Goal: Task Accomplishment & Management: Use online tool/utility

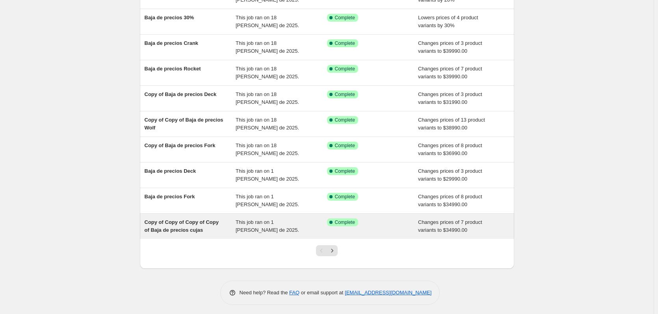
scroll to position [91, 0]
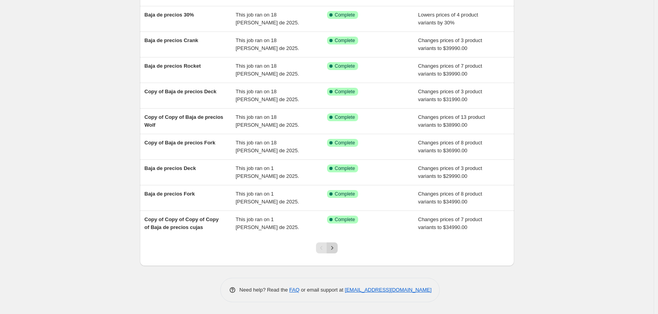
click at [338, 250] on button "Next" at bounding box center [332, 248] width 11 height 11
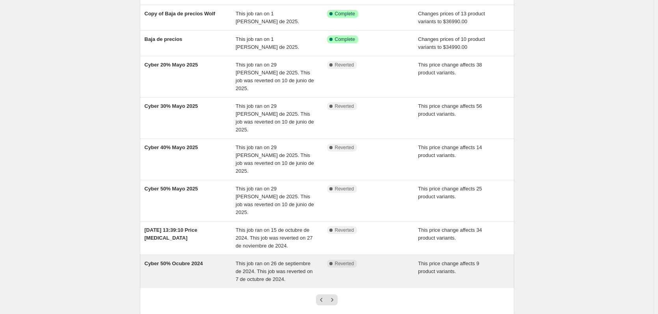
scroll to position [139, 0]
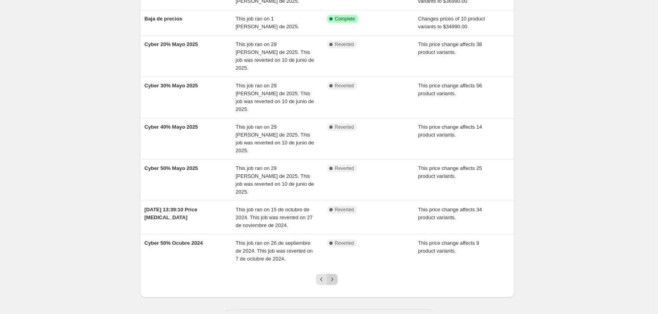
click at [333, 276] on icon "Next" at bounding box center [332, 280] width 8 height 8
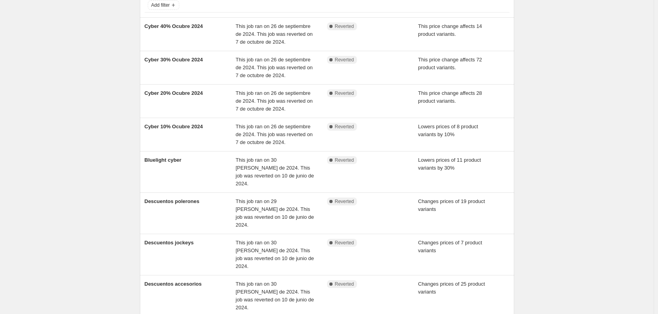
scroll to position [137, 0]
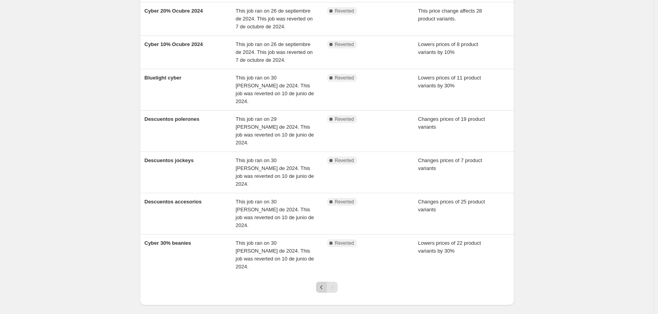
click at [322, 284] on icon "Previous" at bounding box center [321, 288] width 8 height 8
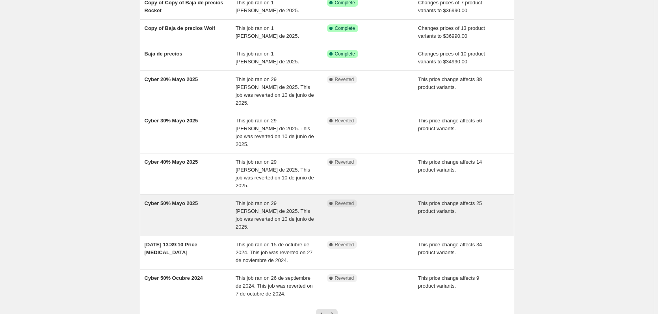
scroll to position [139, 0]
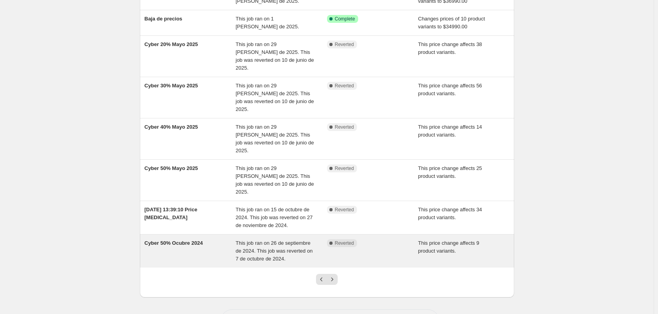
click at [238, 240] on span "This job ran on 26 de septiembre de 2024. This job was reverted on 7 de octubre…" at bounding box center [274, 251] width 77 height 22
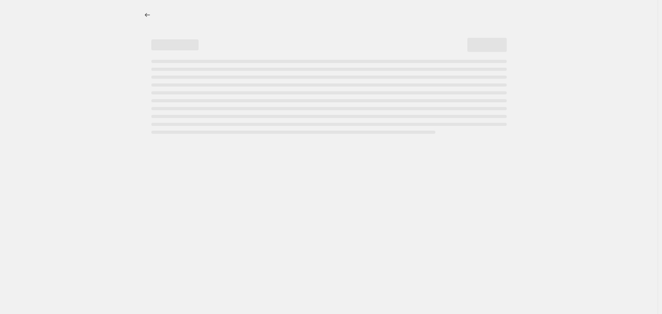
select select "pcap"
select select "no_change"
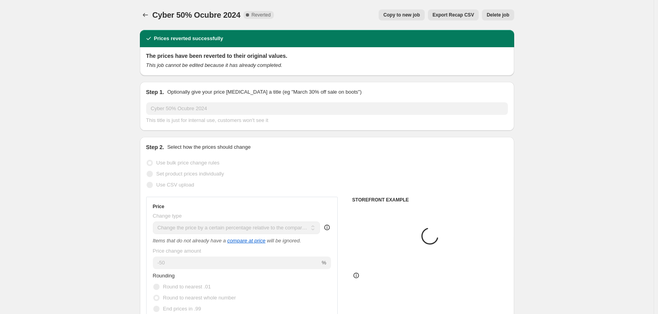
select select "collection"
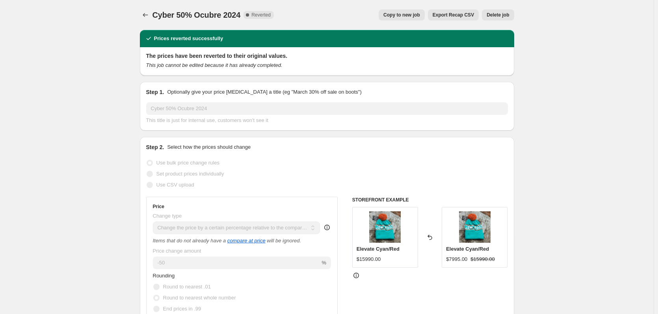
click at [419, 16] on span "Copy to new job" at bounding box center [401, 15] width 37 height 6
select select "pcap"
select select "no_change"
select select "collection"
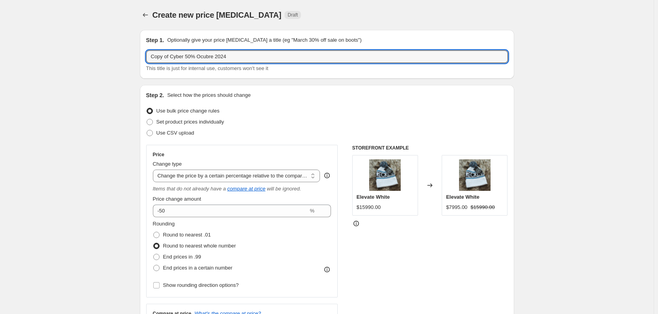
drag, startPoint x: 159, startPoint y: 57, endPoint x: 118, endPoint y: 58, distance: 41.0
click at [210, 57] on input "Cyber 50% Ocubre 2024" at bounding box center [327, 56] width 362 height 13
type input "Cyber 50% Ocubre 2025"
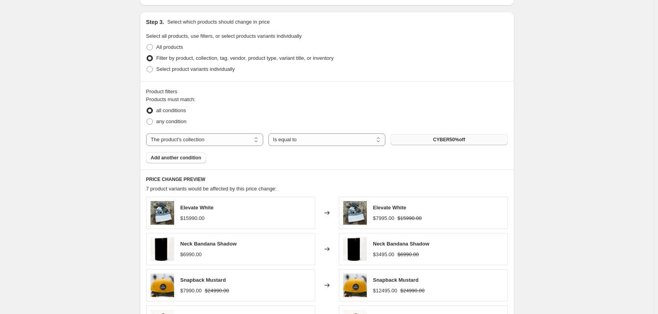
scroll to position [367, 0]
click at [426, 141] on button "CYBER50%off" at bounding box center [448, 139] width 117 height 11
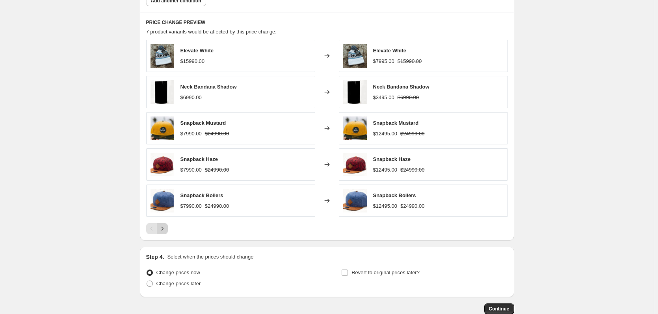
click at [165, 231] on icon "Next" at bounding box center [162, 229] width 8 height 8
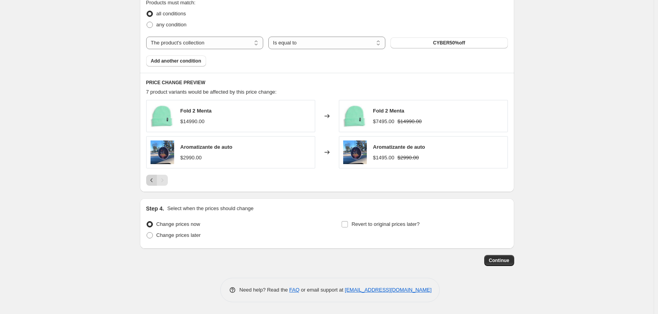
click at [152, 182] on icon "Previous" at bounding box center [151, 180] width 2 height 4
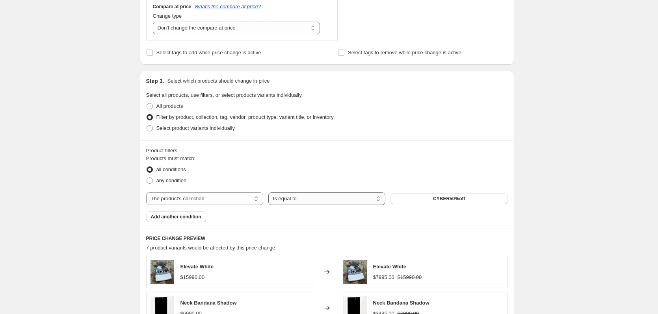
scroll to position [306, 0]
click at [479, 200] on button "CYBER50%off" at bounding box center [448, 199] width 117 height 11
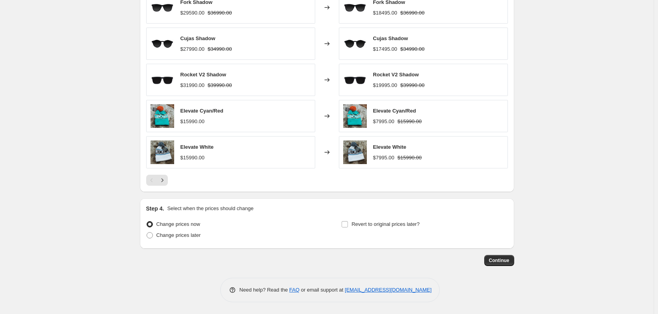
scroll to position [572, 0]
click at [504, 262] on span "Continue" at bounding box center [499, 261] width 20 height 6
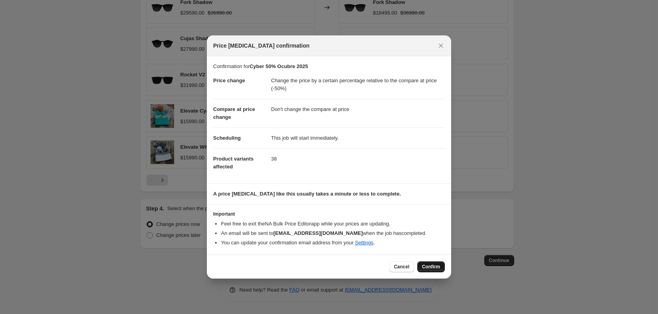
click at [429, 270] on button "Confirm" at bounding box center [431, 267] width 28 height 11
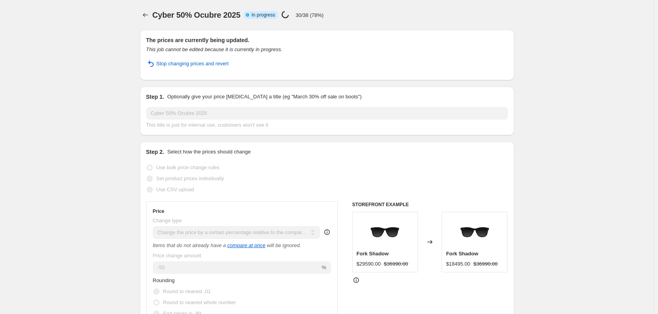
select select "pcap"
select select "no_change"
select select "collection"
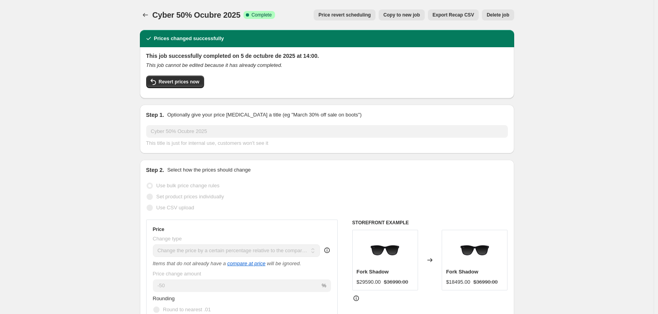
click at [419, 16] on span "Copy to new job" at bounding box center [401, 15] width 37 height 6
select select "pcap"
select select "no_change"
select select "collection"
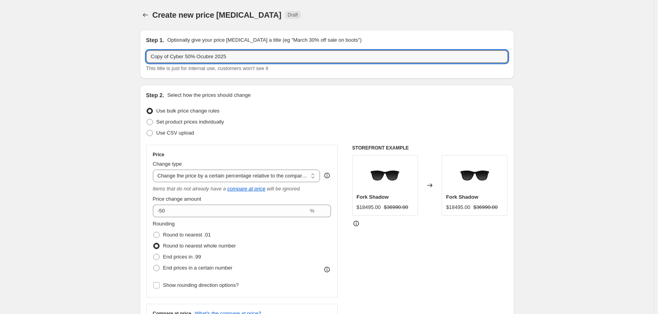
drag, startPoint x: 172, startPoint y: 58, endPoint x: 115, endPoint y: 56, distance: 57.5
click at [173, 58] on input "Cyber 50% Ocubre 2025" at bounding box center [327, 56] width 362 height 13
click at [171, 58] on input "Cyber 50% Ocubre 2025" at bounding box center [327, 56] width 362 height 13
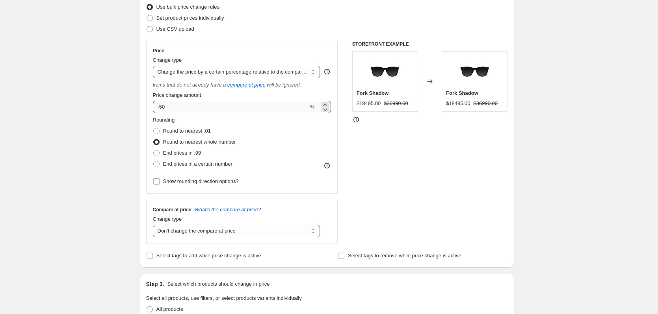
type input "Cyber 40% Ocubre 2025"
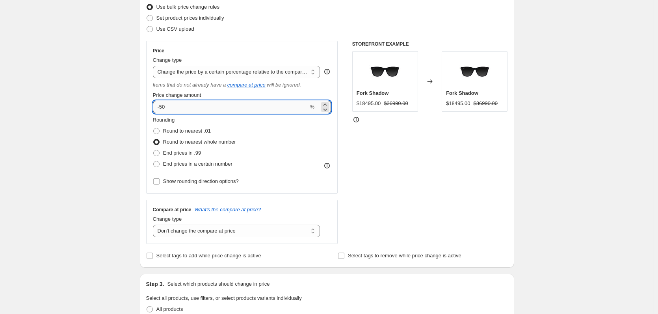
click at [173, 110] on input "-50" at bounding box center [231, 107] width 156 height 13
click at [170, 110] on input "-51" at bounding box center [231, 106] width 156 height 13
click at [165, 106] on input "-51" at bounding box center [231, 106] width 156 height 13
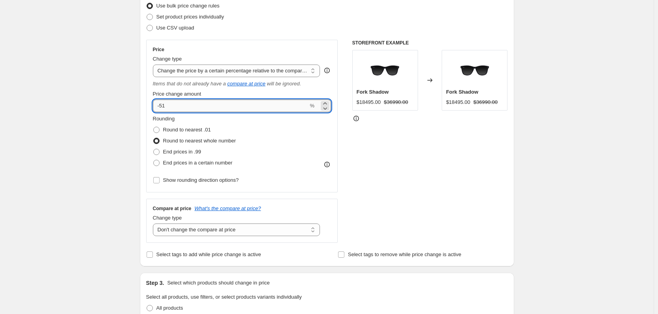
click at [165, 106] on input "-51" at bounding box center [231, 106] width 156 height 13
type input "-40"
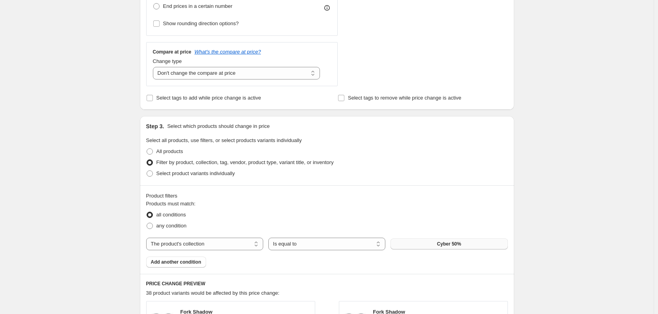
click at [427, 240] on button "Cyber 50%" at bounding box center [448, 244] width 117 height 11
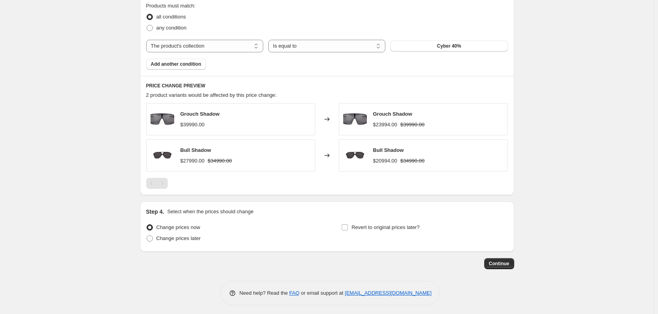
scroll to position [464, 0]
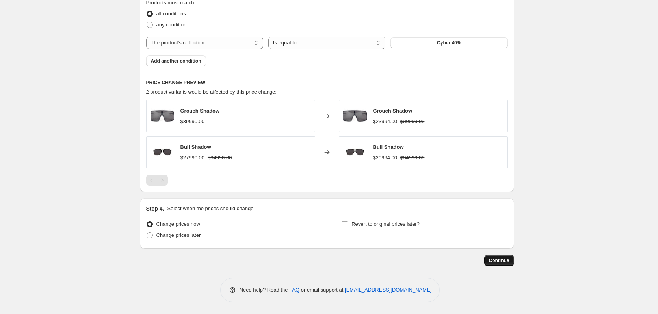
click at [504, 260] on span "Continue" at bounding box center [499, 261] width 20 height 6
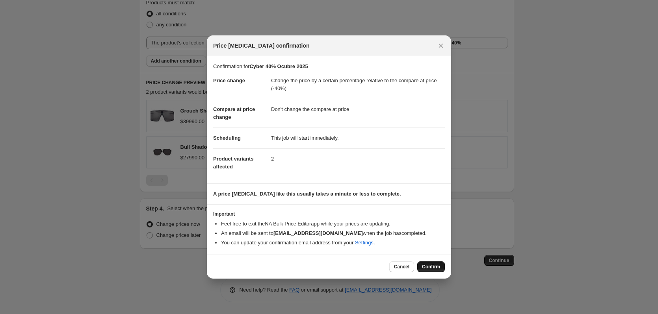
click at [426, 265] on span "Confirm" at bounding box center [431, 267] width 18 height 6
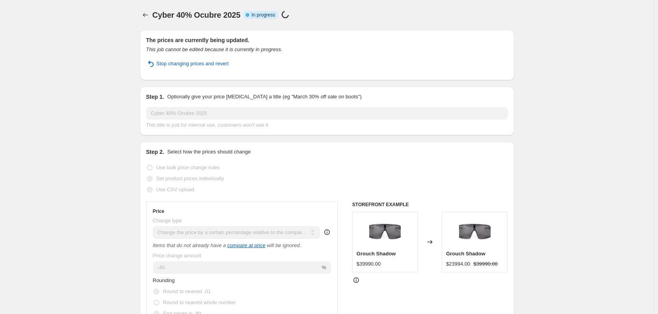
select select "pcap"
select select "no_change"
select select "collection"
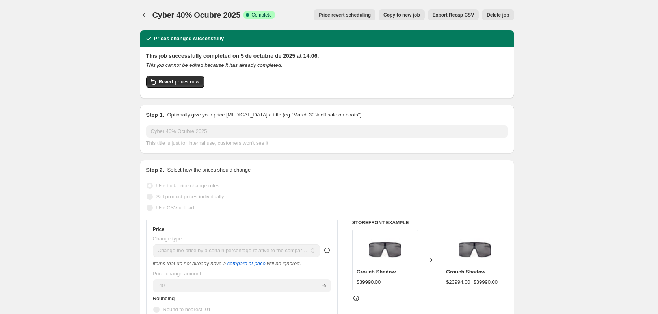
click at [401, 18] on button "Copy to new job" at bounding box center [402, 14] width 46 height 11
select select "pcap"
select select "no_change"
select select "collection"
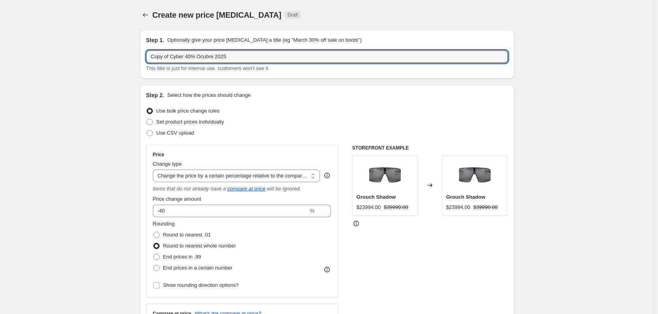
drag, startPoint x: 172, startPoint y: 58, endPoint x: 135, endPoint y: 58, distance: 36.6
click at [170, 56] on input "Cyber 40% Ocubre 2025" at bounding box center [327, 56] width 362 height 13
type input "Cyber 30% Ocubre 2025"
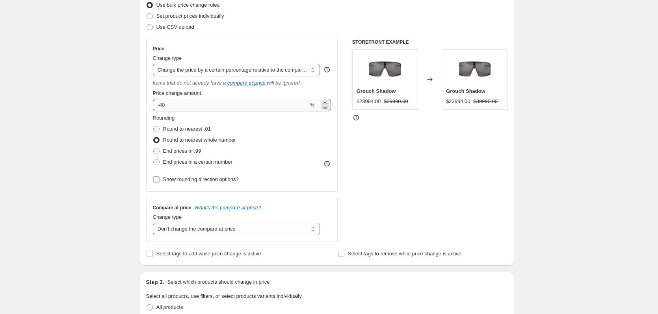
scroll to position [105, 0]
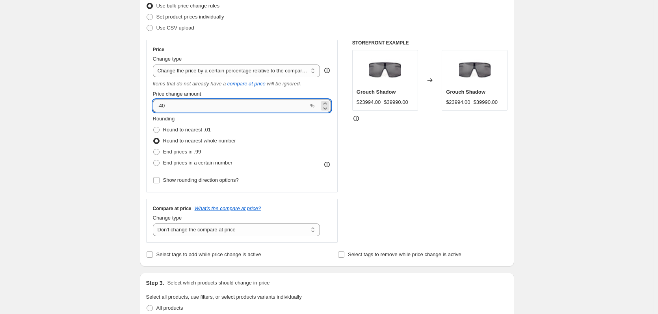
click at [174, 105] on input "-40" at bounding box center [231, 106] width 156 height 13
click at [166, 107] on input "-40" at bounding box center [231, 106] width 156 height 13
click at [165, 105] on input "-40" at bounding box center [231, 106] width 156 height 13
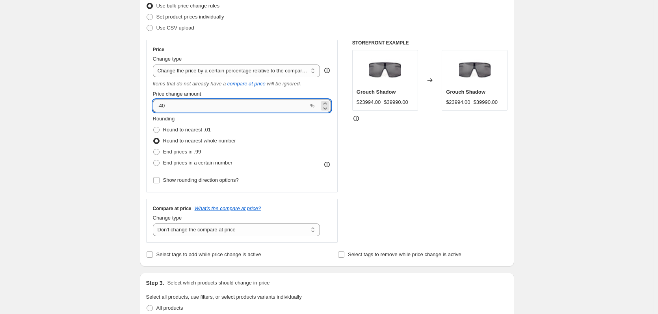
click at [165, 105] on input "-40" at bounding box center [231, 106] width 156 height 13
type input "-30"
click at [57, 98] on div "Create new price change job. This page is ready Create new price change job Dra…" at bounding box center [326, 284] width 653 height 778
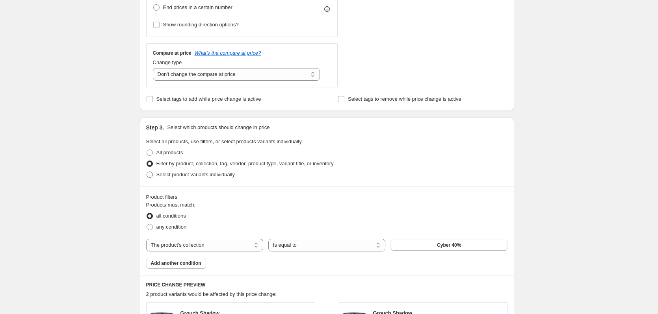
scroll to position [262, 0]
click at [416, 245] on button "Cyber 40%" at bounding box center [448, 244] width 117 height 11
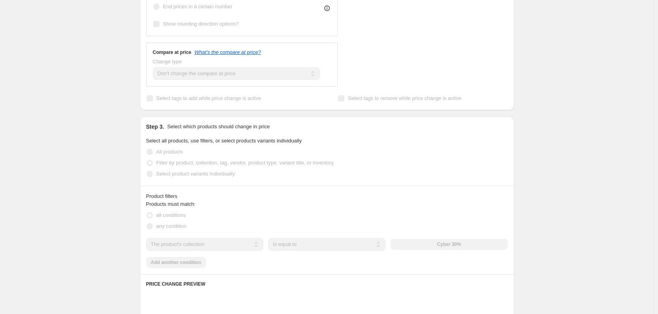
click at [85, 186] on div "Create new price change job. This page is ready Create new price change job Dra…" at bounding box center [326, 181] width 653 height 886
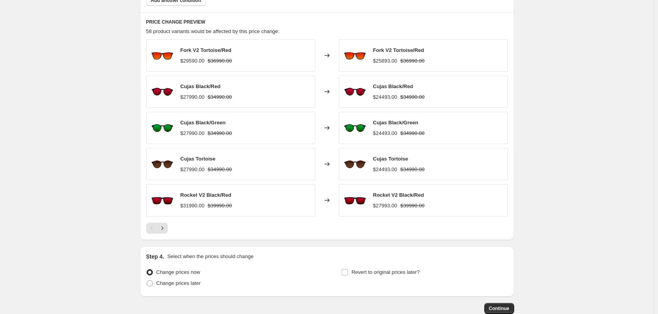
scroll to position [524, 0]
click at [500, 305] on button "Continue" at bounding box center [499, 308] width 30 height 11
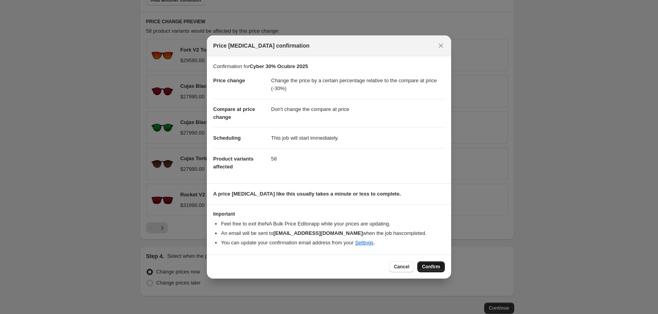
click at [435, 264] on span "Confirm" at bounding box center [431, 267] width 18 height 6
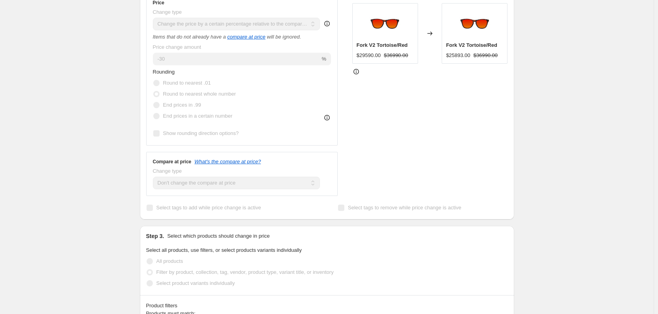
scroll to position [210, 0]
select select "pcap"
select select "no_change"
select select "collection"
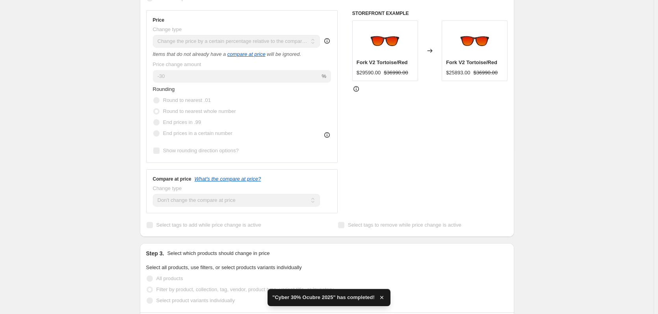
scroll to position [0, 0]
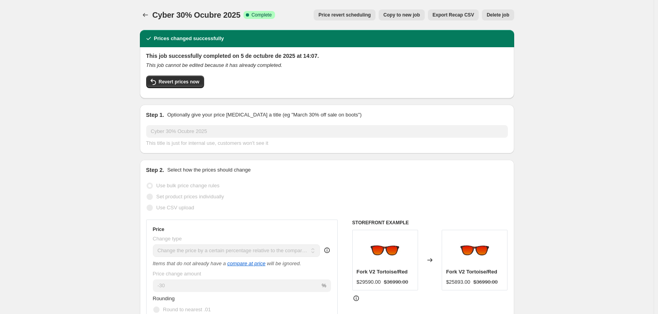
click at [410, 11] on button "Copy to new job" at bounding box center [402, 14] width 46 height 11
select select "pcap"
select select "no_change"
select select "collection"
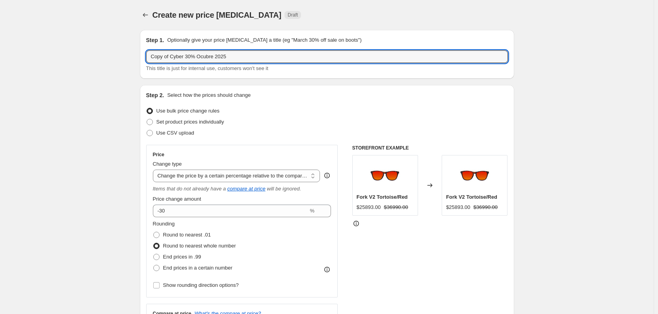
drag, startPoint x: 171, startPoint y: 58, endPoint x: 127, endPoint y: 56, distance: 43.3
click at [169, 58] on input "Cyber 30% Ocubre 2025" at bounding box center [327, 56] width 362 height 13
type input "Cyber 20% Ocubre 2025"
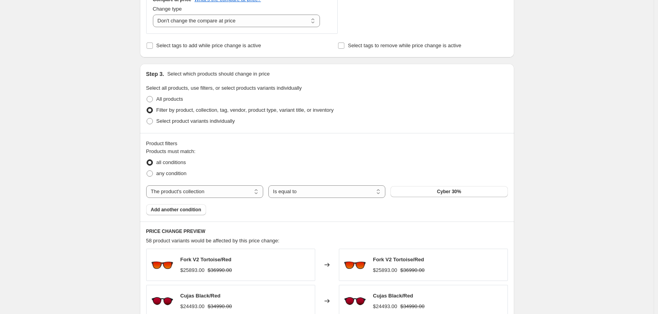
scroll to position [315, 0]
click at [406, 194] on button "Cyber 30%" at bounding box center [448, 191] width 117 height 11
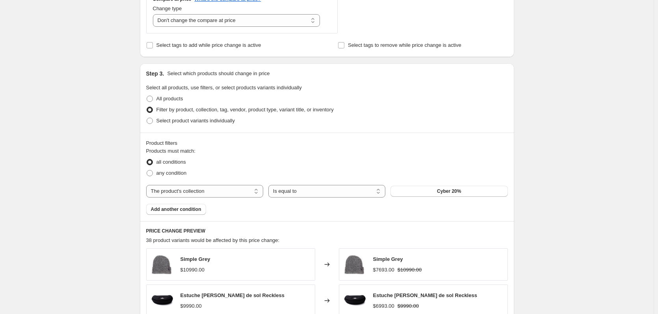
click at [89, 160] on div "Create new price change job. This page is ready Create new price change job Dra…" at bounding box center [326, 128] width 653 height 886
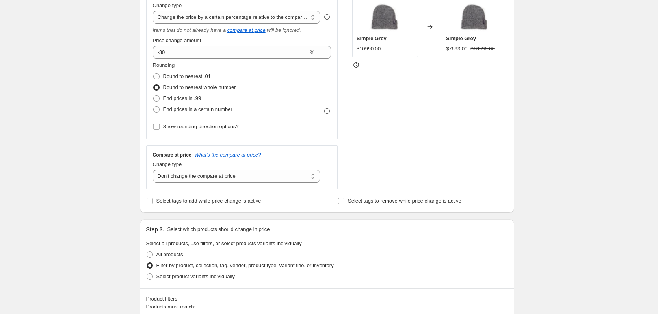
scroll to position [158, 0]
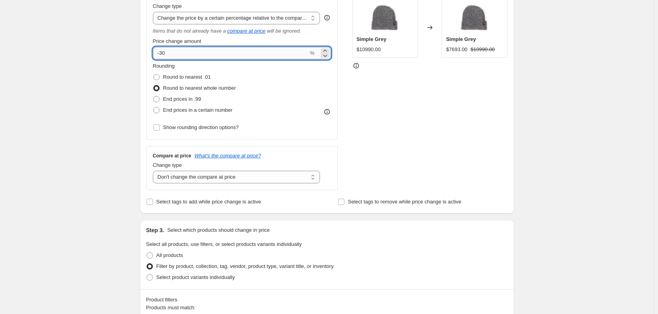
click at [162, 55] on input "-30" at bounding box center [231, 53] width 156 height 13
type input "-20"
click at [107, 83] on div "Create new price change job. This page is ready Create new price change job Dra…" at bounding box center [326, 285] width 653 height 886
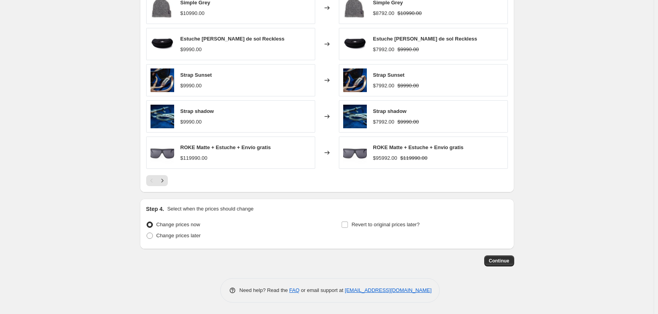
scroll to position [572, 0]
click at [494, 262] on span "Continue" at bounding box center [499, 261] width 20 height 6
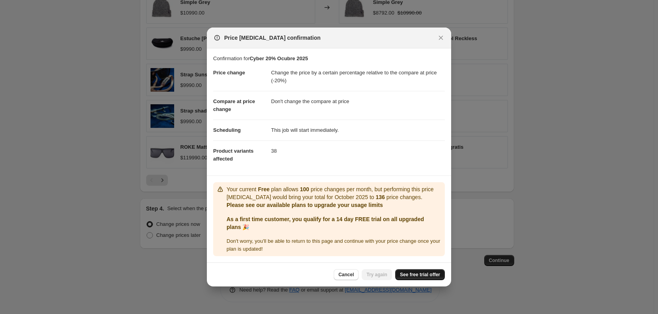
click at [417, 277] on span "See free trial offer" at bounding box center [420, 275] width 40 height 6
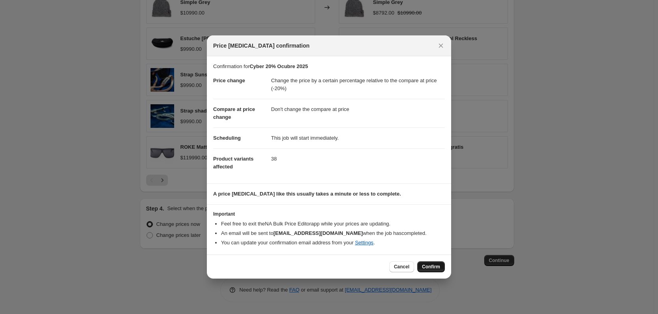
click at [434, 268] on span "Confirm" at bounding box center [431, 267] width 18 height 6
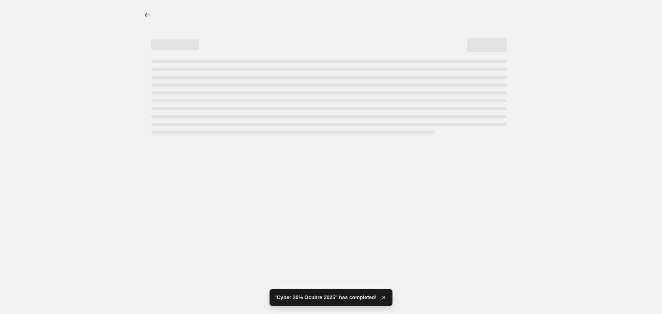
select select "pcap"
select select "no_change"
select select "collection"
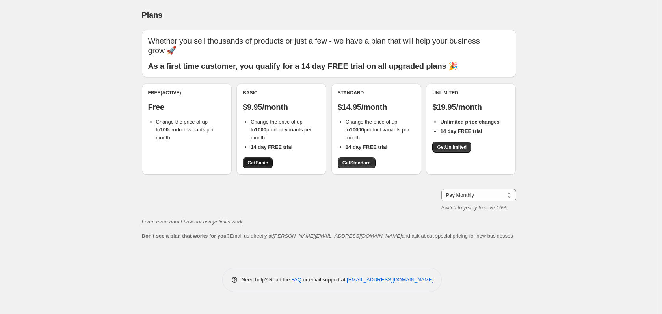
click at [262, 164] on span "Get Basic" at bounding box center [257, 163] width 20 height 6
